Goal: Information Seeking & Learning: Learn about a topic

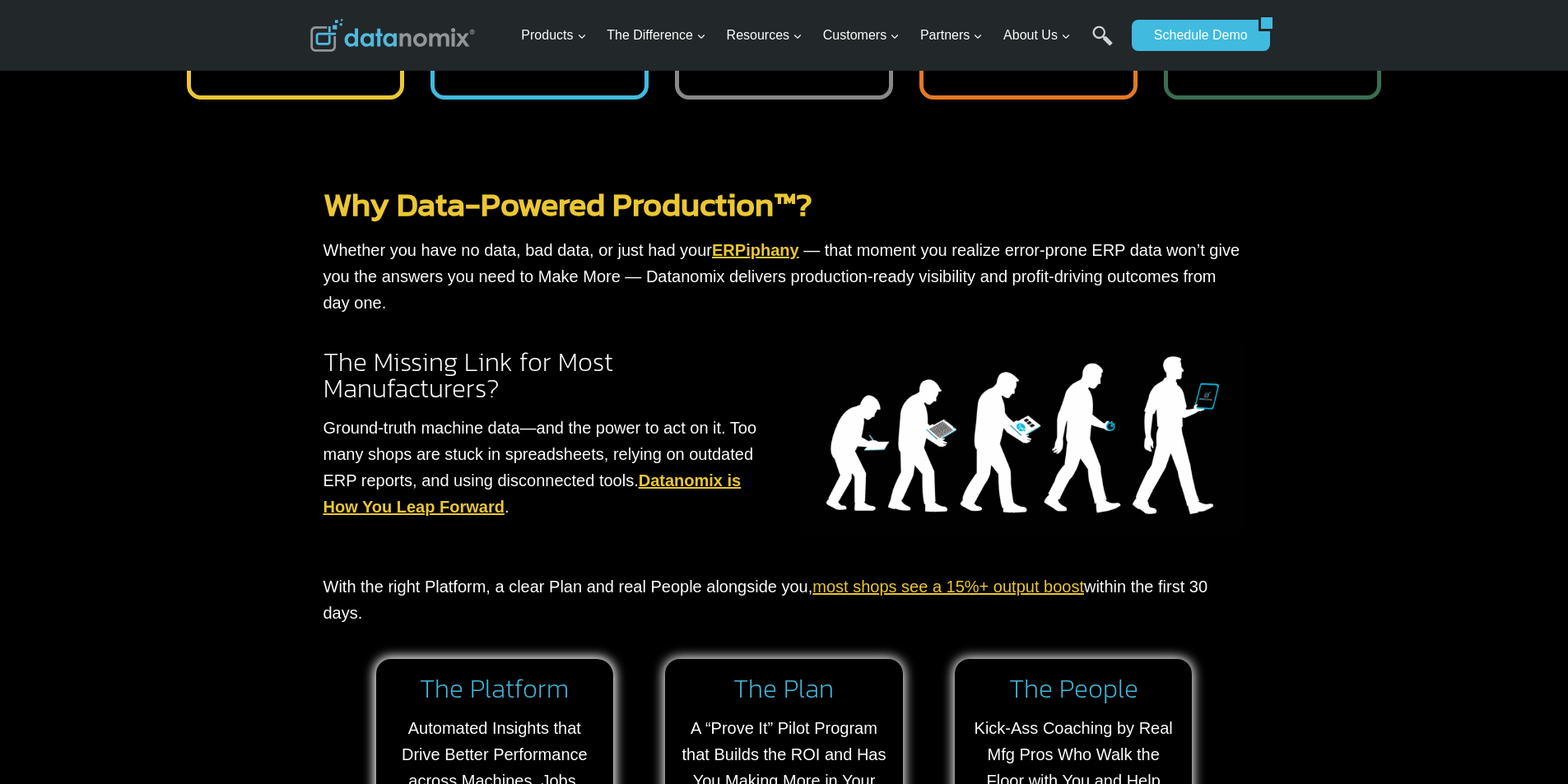
click at [762, 241] on link "ERPiphany" at bounding box center [756, 250] width 87 height 18
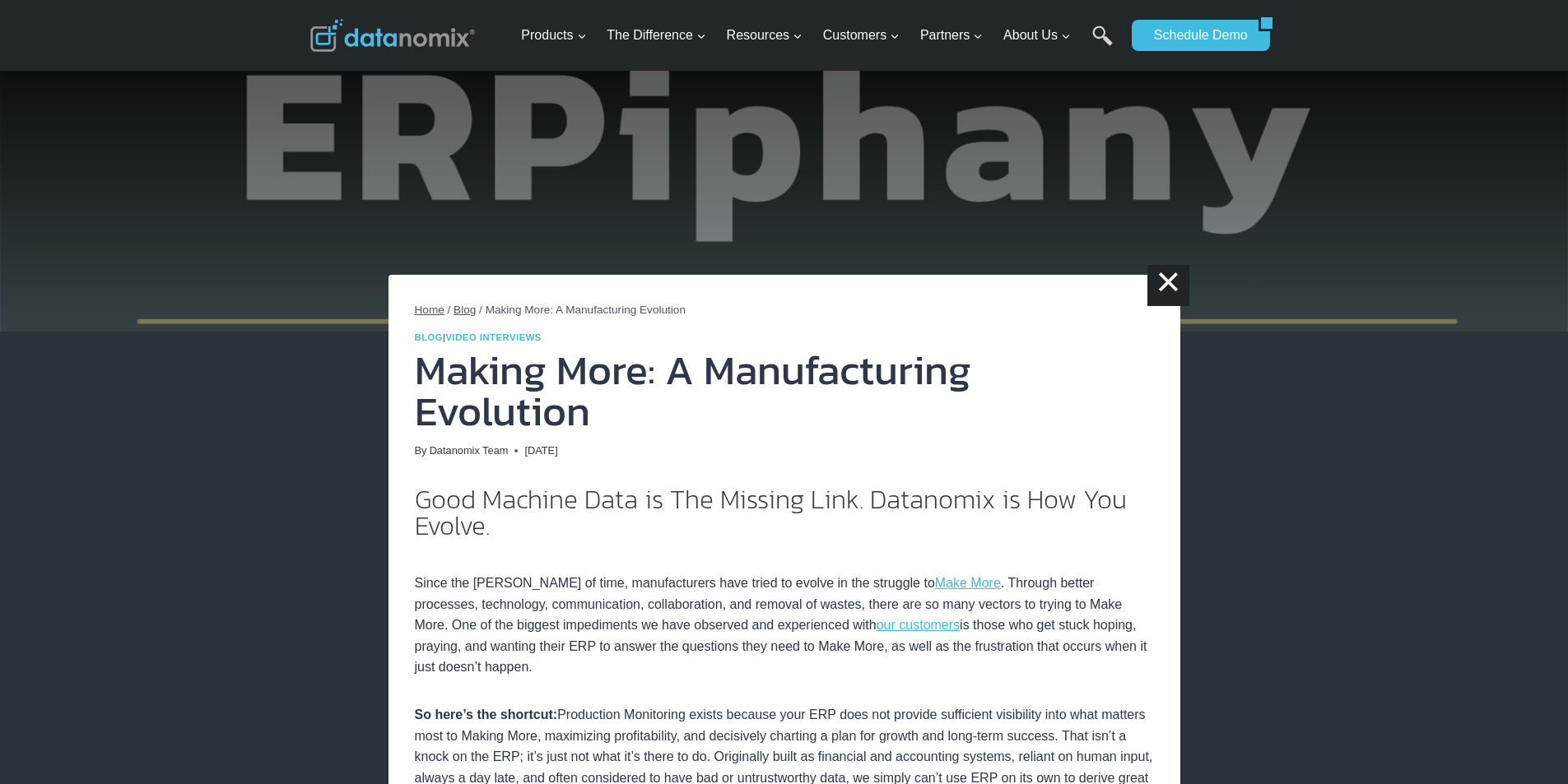
click at [436, 444] on link "Datanomix Team" at bounding box center [468, 450] width 79 height 12
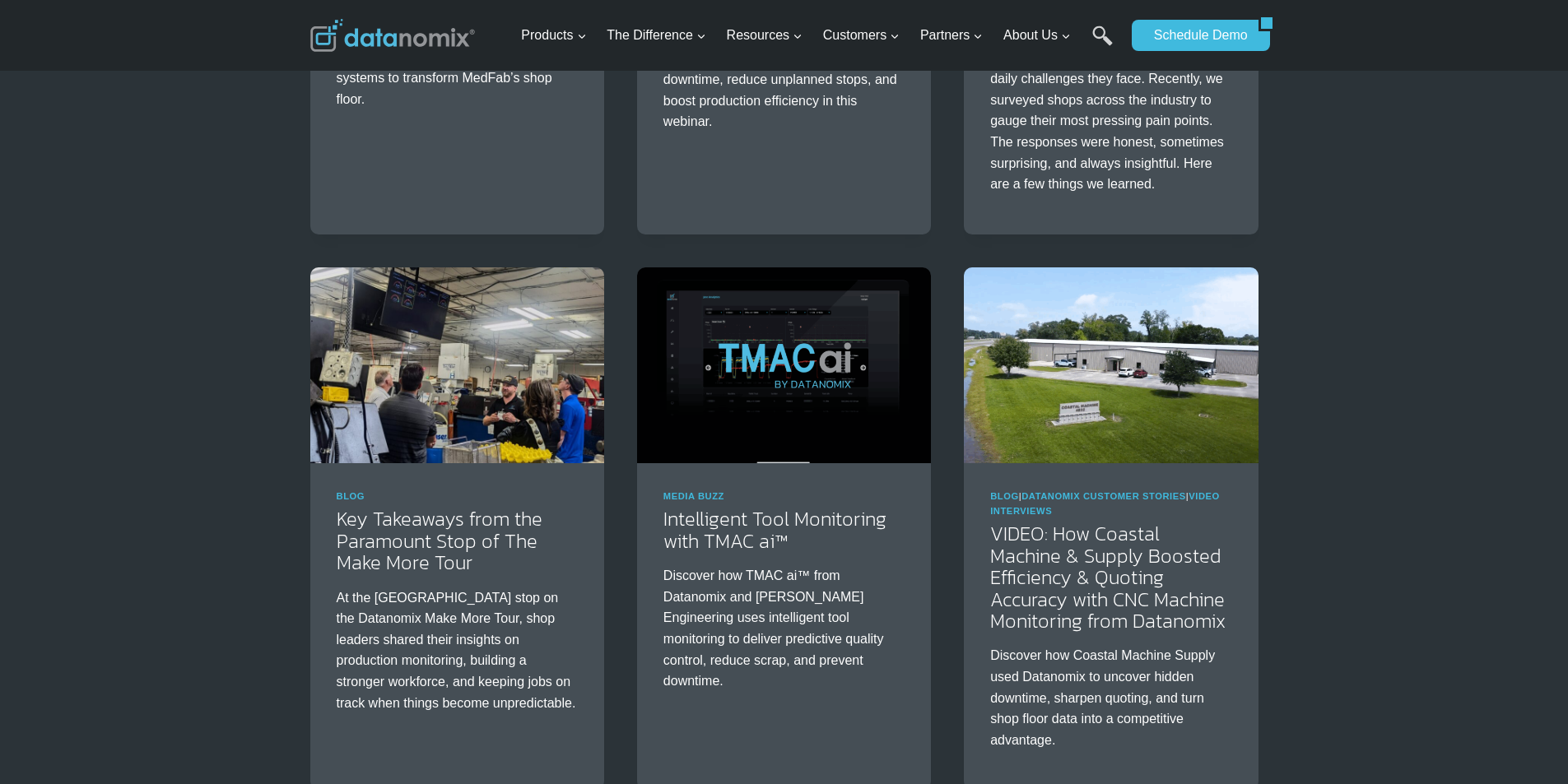
scroll to position [652, 0]
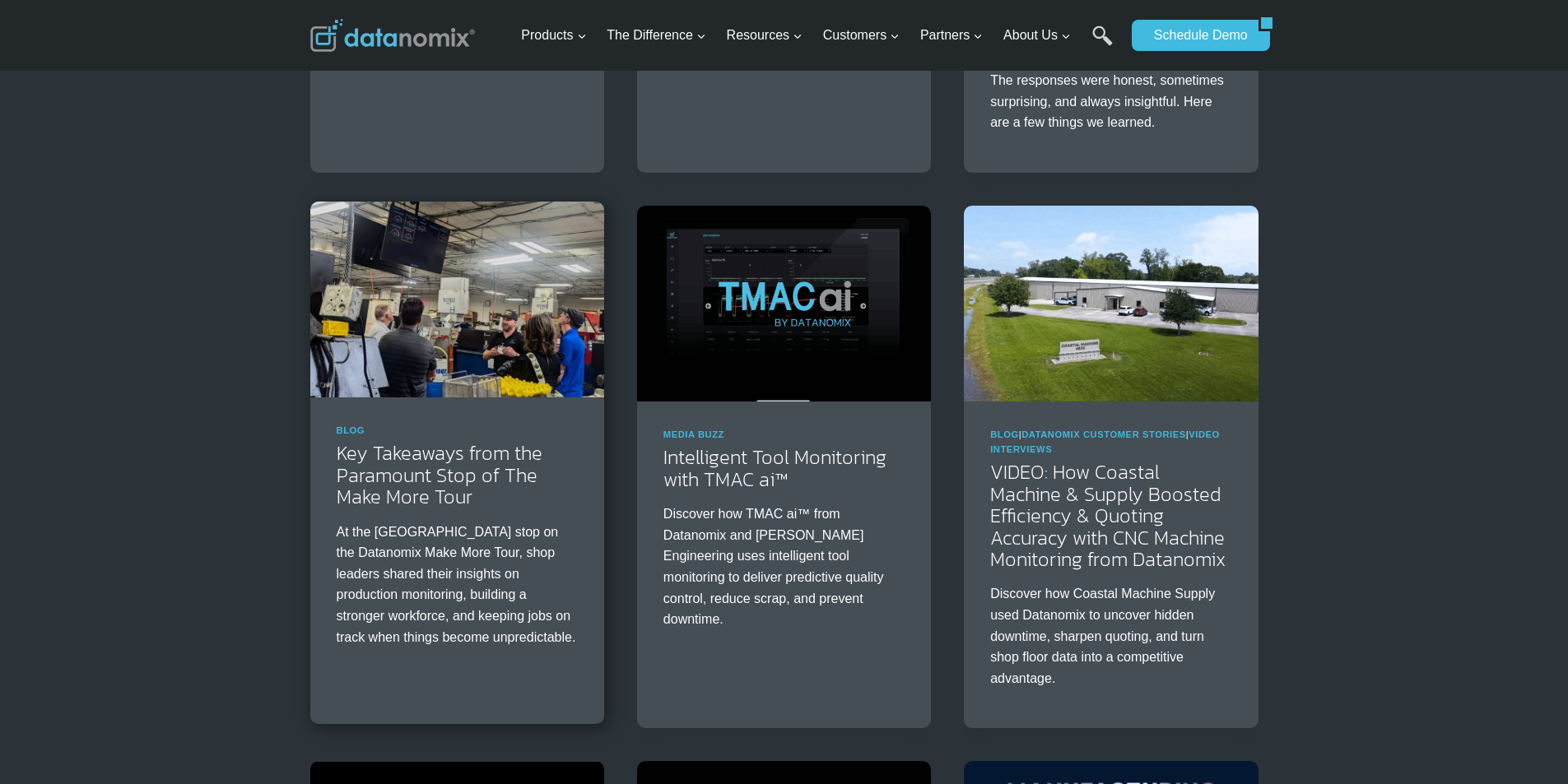
click at [340, 266] on img at bounding box center [456, 299] width 293 height 196
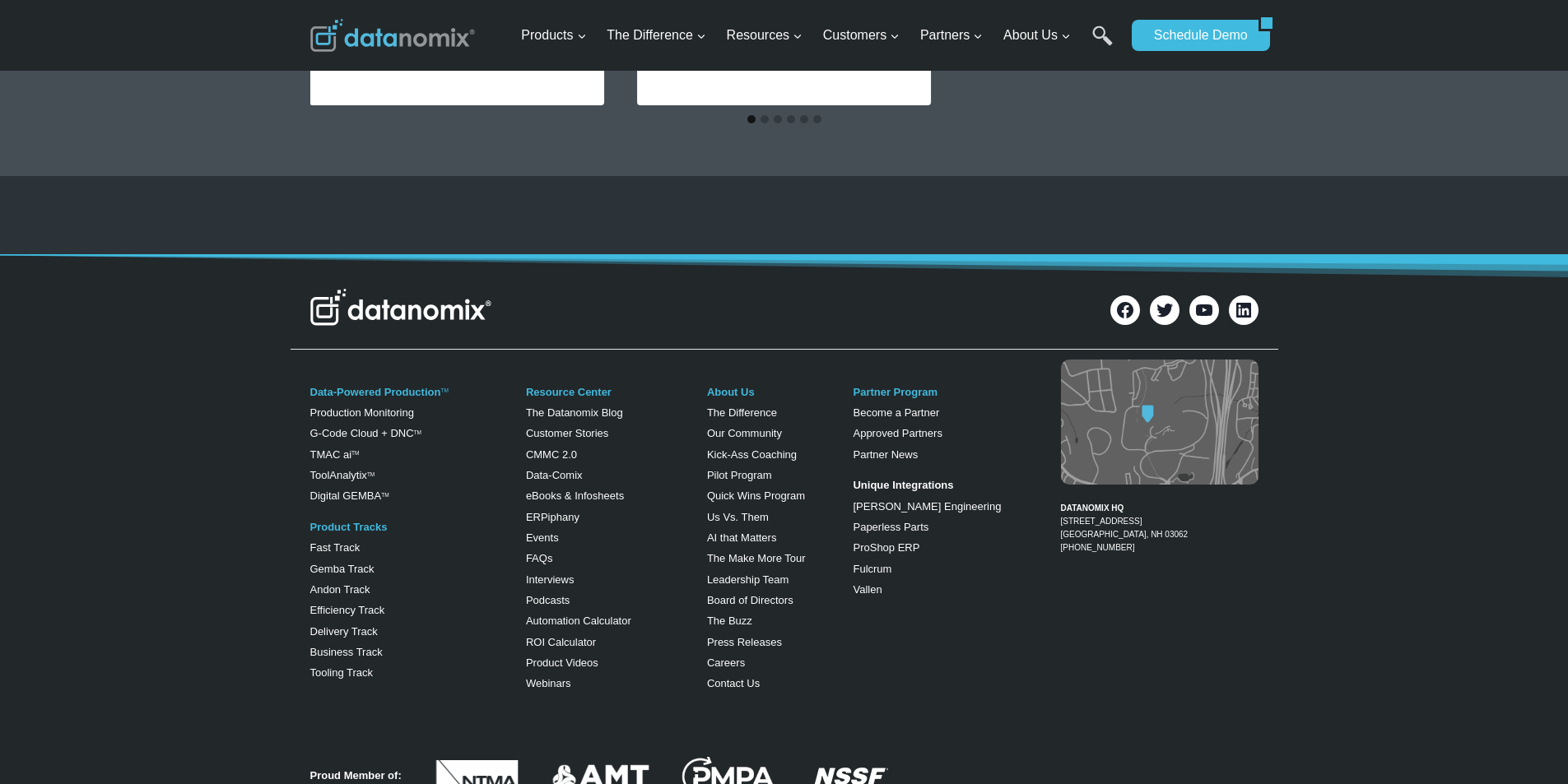
scroll to position [4216, 0]
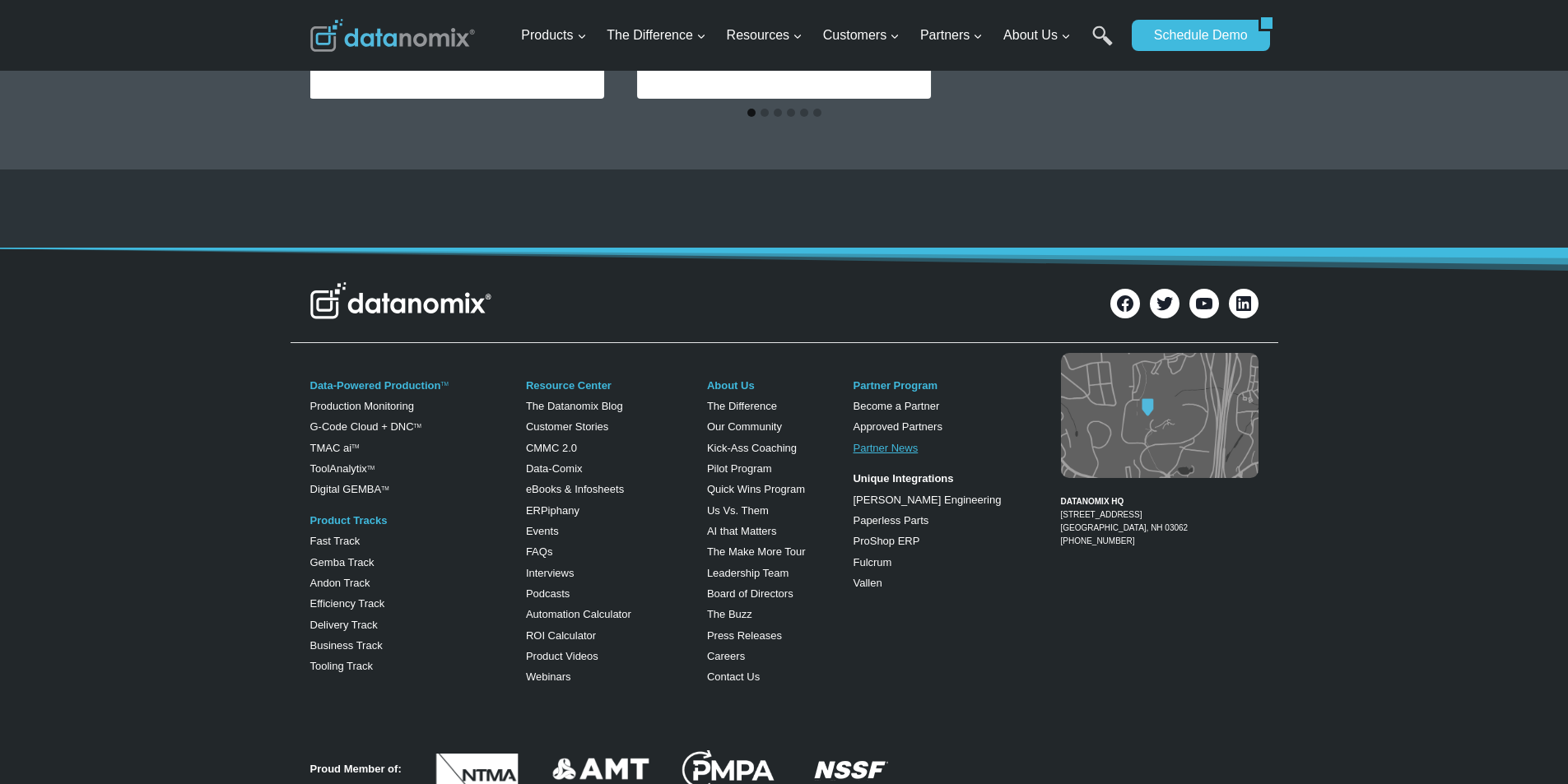
click at [865, 454] on link "Partner News" at bounding box center [885, 448] width 65 height 12
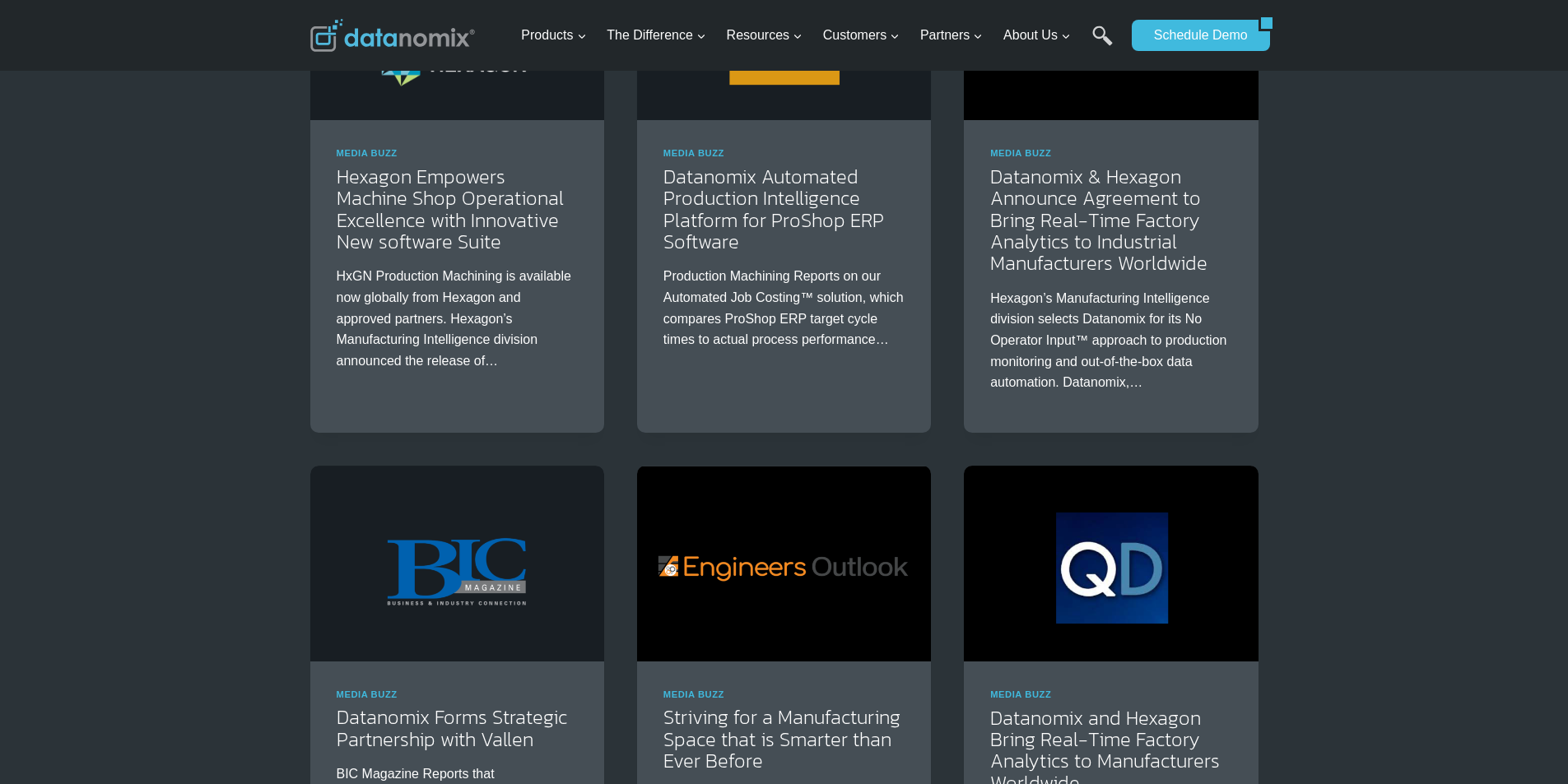
scroll to position [377, 0]
